Goal: Ask a question

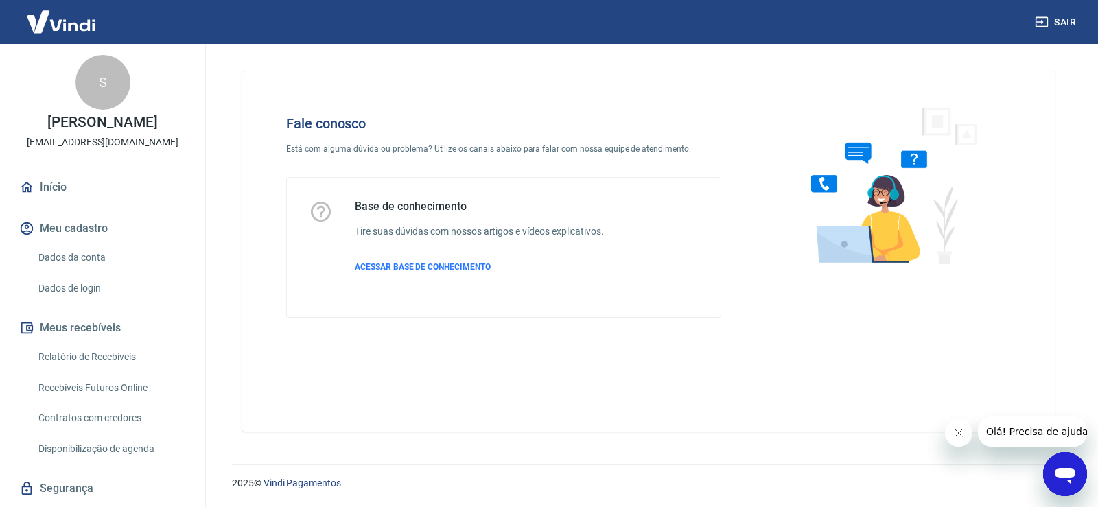
click at [1054, 461] on div "Abrir janela de mensagens" at bounding box center [1065, 474] width 41 height 41
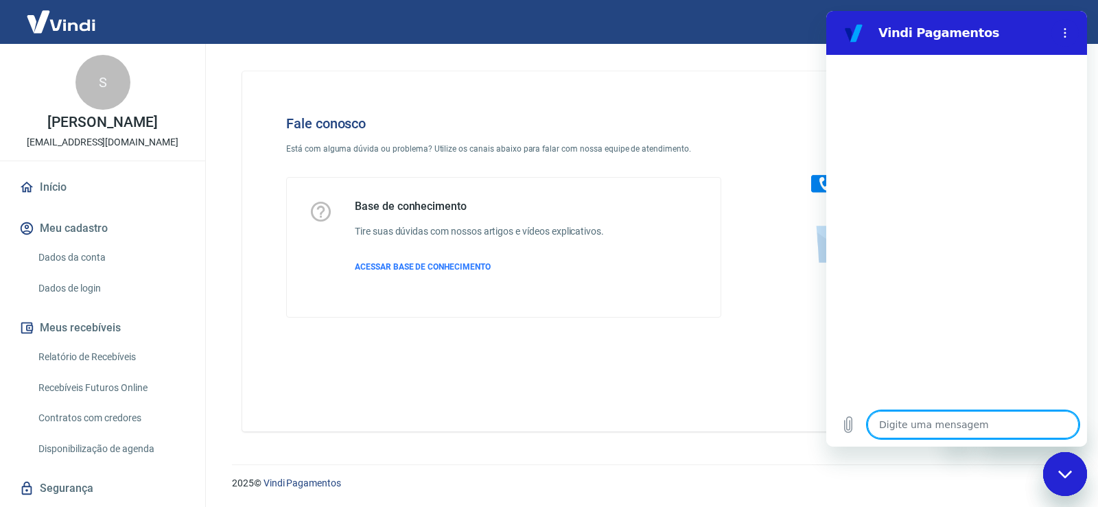
click at [926, 406] on div "Digite uma mensagem x" at bounding box center [956, 425] width 261 height 44
click at [942, 420] on textarea at bounding box center [973, 424] width 211 height 27
type textarea "o"
type textarea "x"
type textarea "oi"
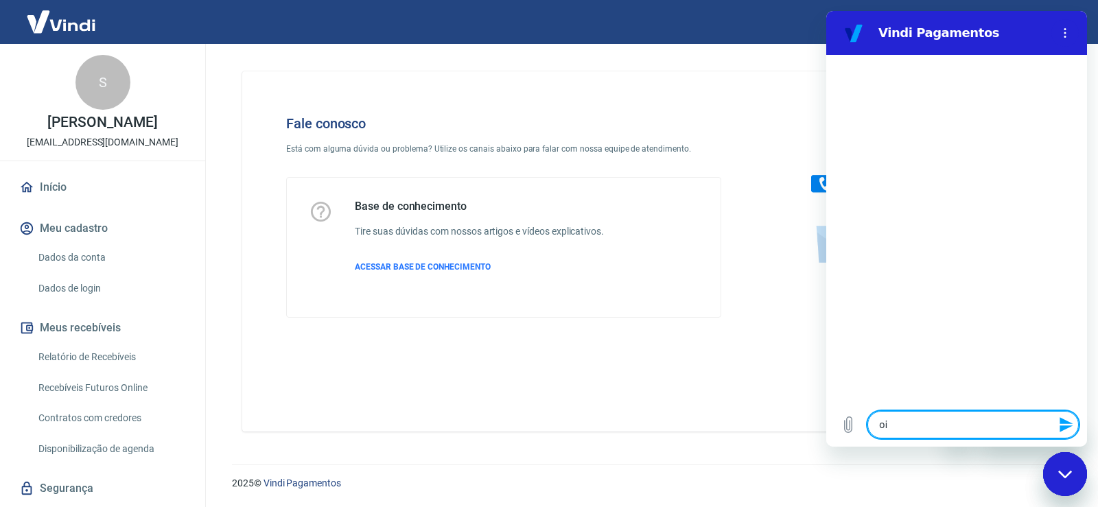
type textarea "x"
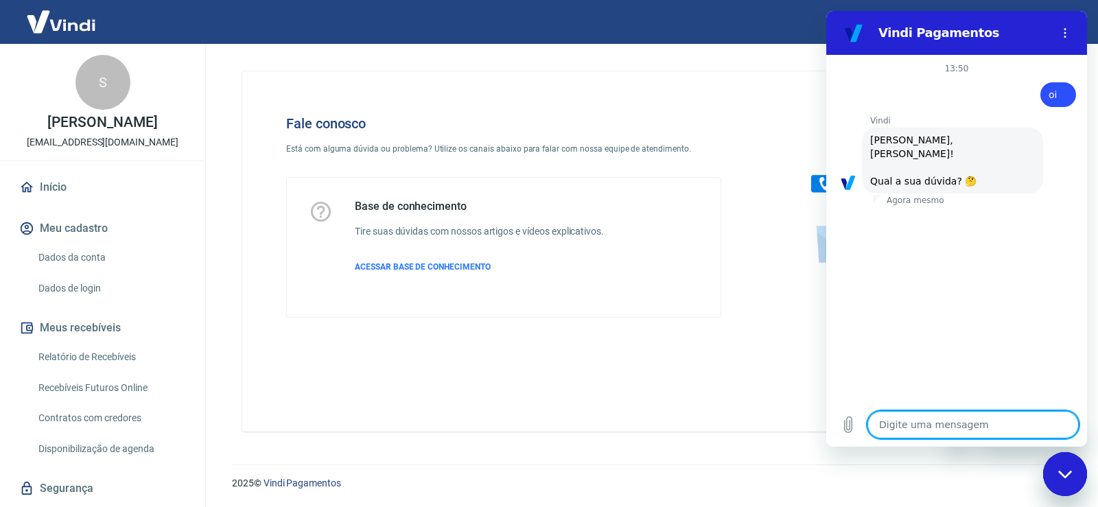
scroll to position [91, 0]
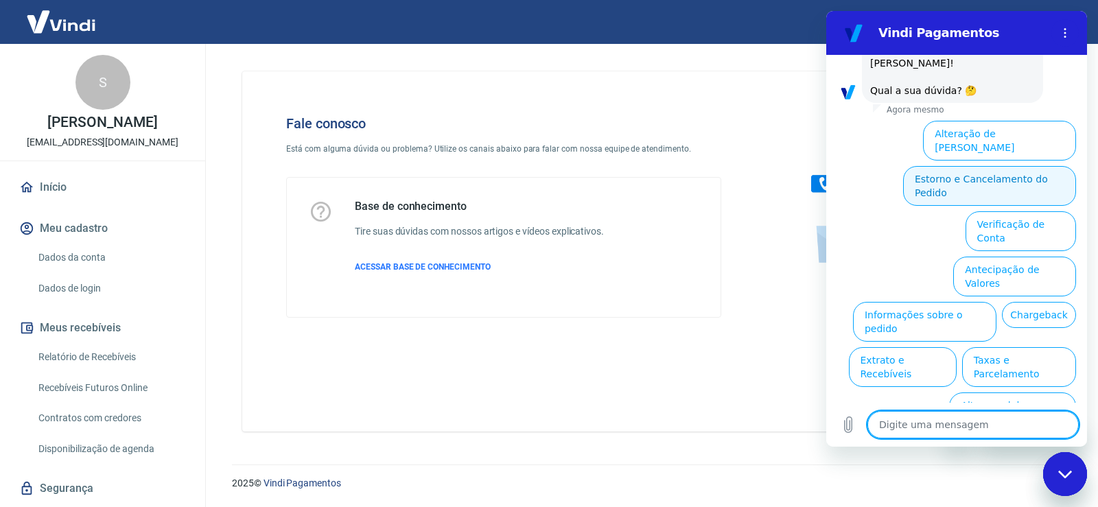
click at [997, 167] on button "Estorno e Cancelamento do Pedido" at bounding box center [989, 186] width 173 height 40
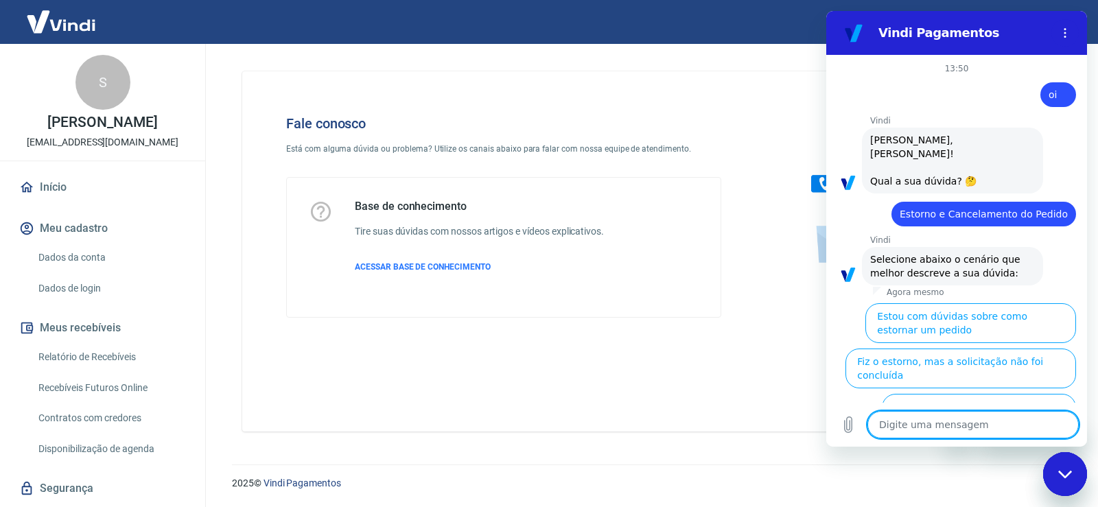
scroll to position [129, 0]
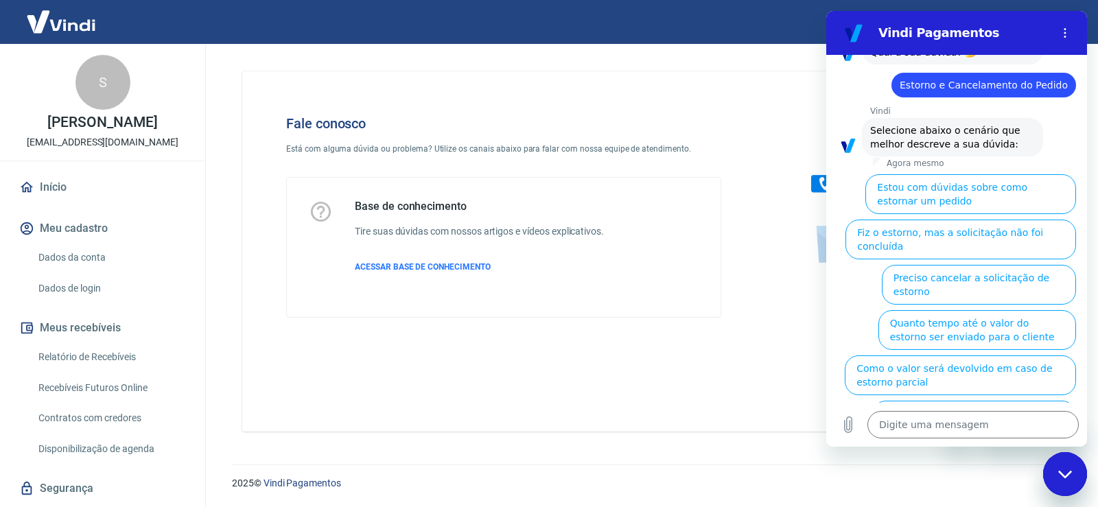
drag, startPoint x: 1065, startPoint y: 465, endPoint x: 1752, endPoint y: 710, distance: 729.2
click at [1065, 465] on div "Fechar janela de mensagens" at bounding box center [1065, 474] width 41 height 41
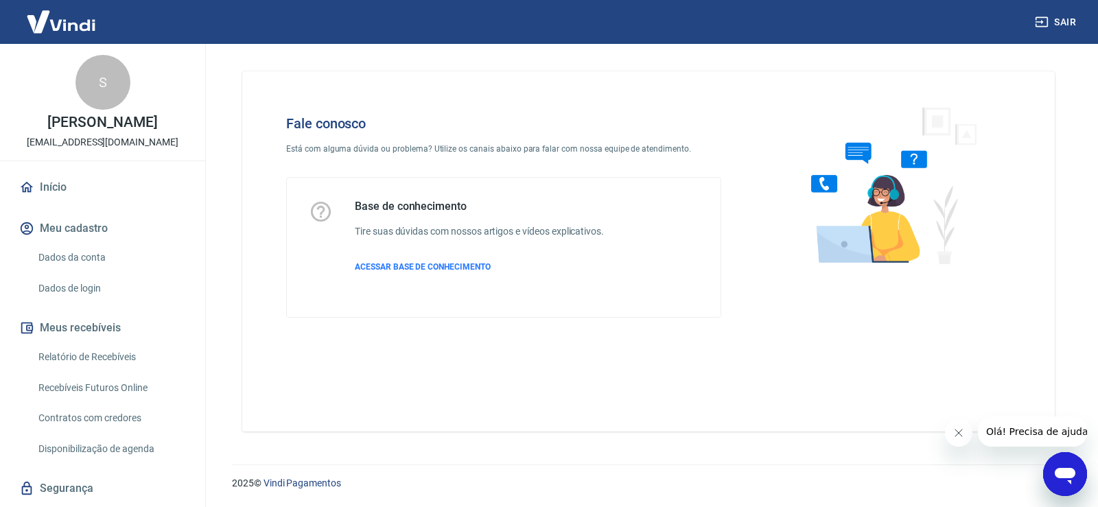
type textarea "x"
